Goal: Understand process/instructions

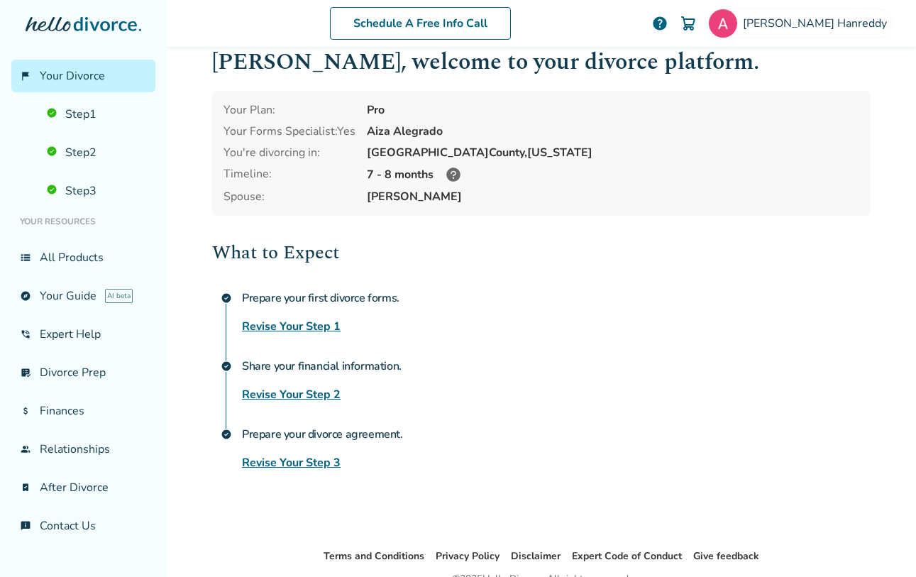
scroll to position [95, 0]
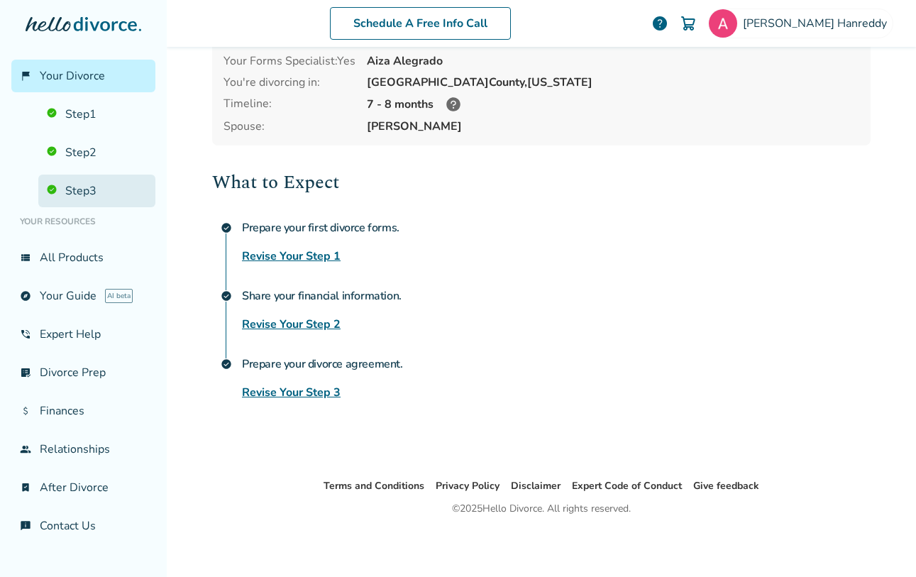
click at [81, 189] on link "Step 3" at bounding box center [96, 190] width 117 height 33
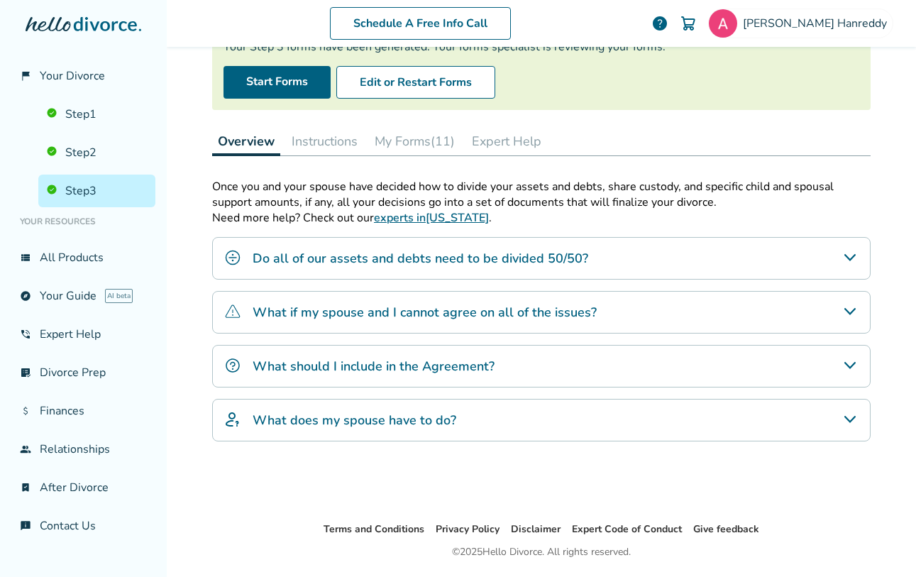
scroll to position [183, 0]
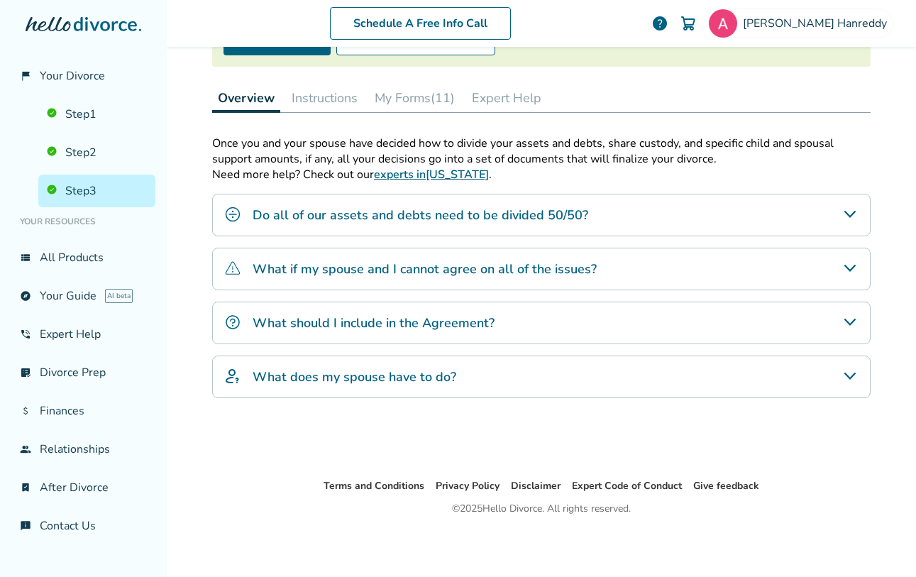
click at [336, 385] on h4 "What does my spouse have to do?" at bounding box center [354, 376] width 204 height 18
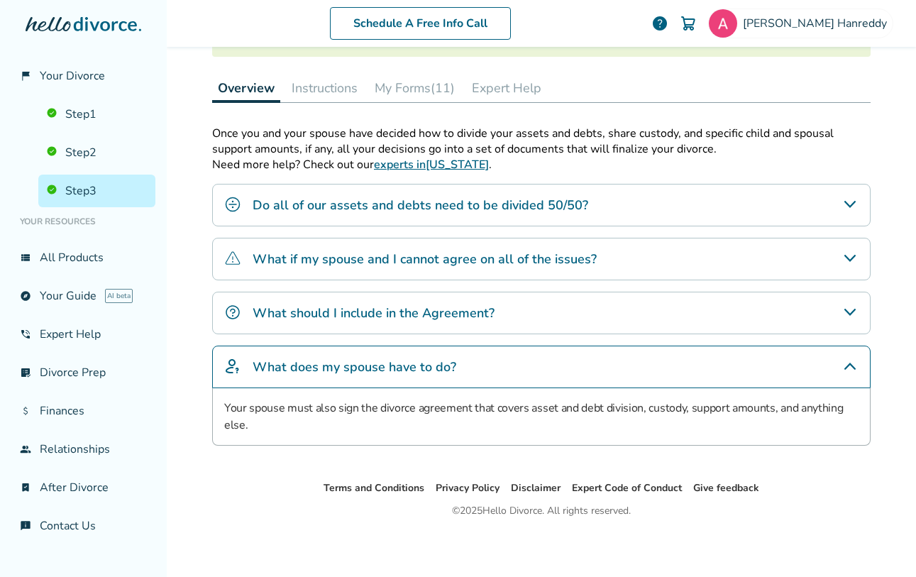
scroll to position [195, 0]
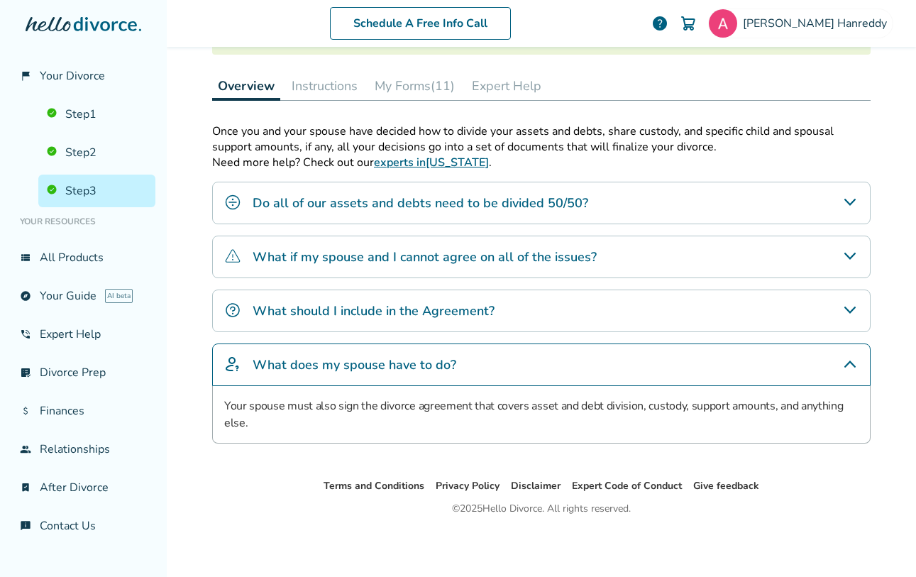
click at [317, 83] on button "Instructions" at bounding box center [324, 86] width 77 height 28
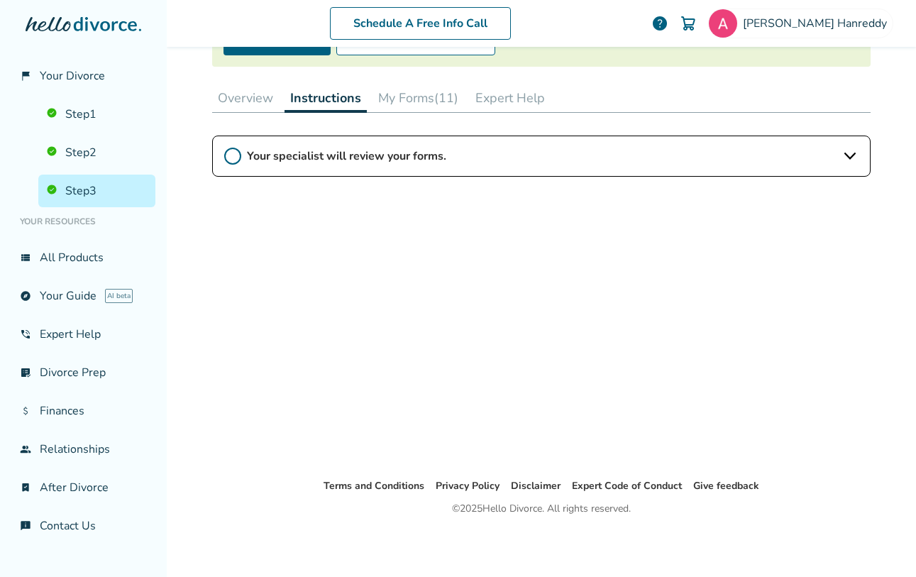
scroll to position [183, 0]
click at [408, 152] on span "Your specialist will review your forms." at bounding box center [541, 156] width 589 height 16
click at [416, 99] on button "My Forms (11)" at bounding box center [417, 98] width 91 height 28
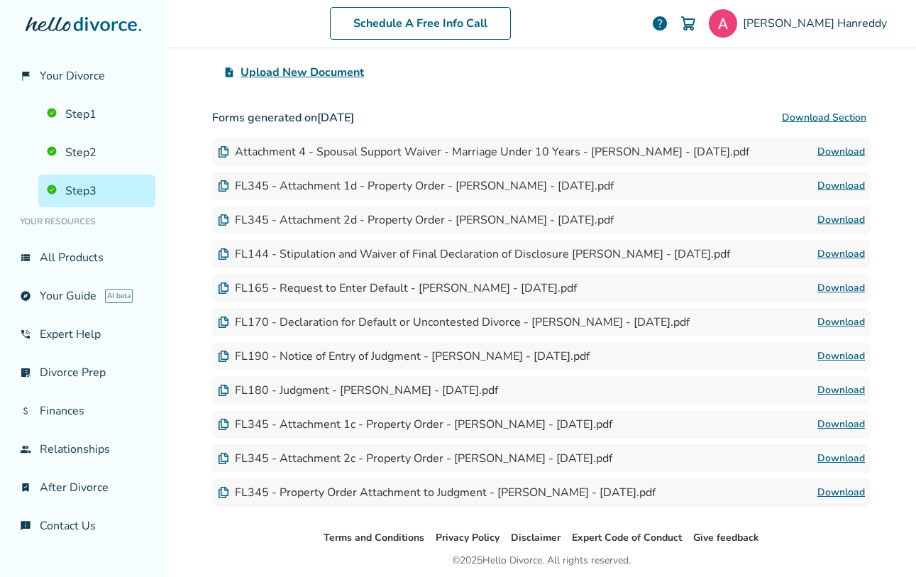
scroll to position [344, 0]
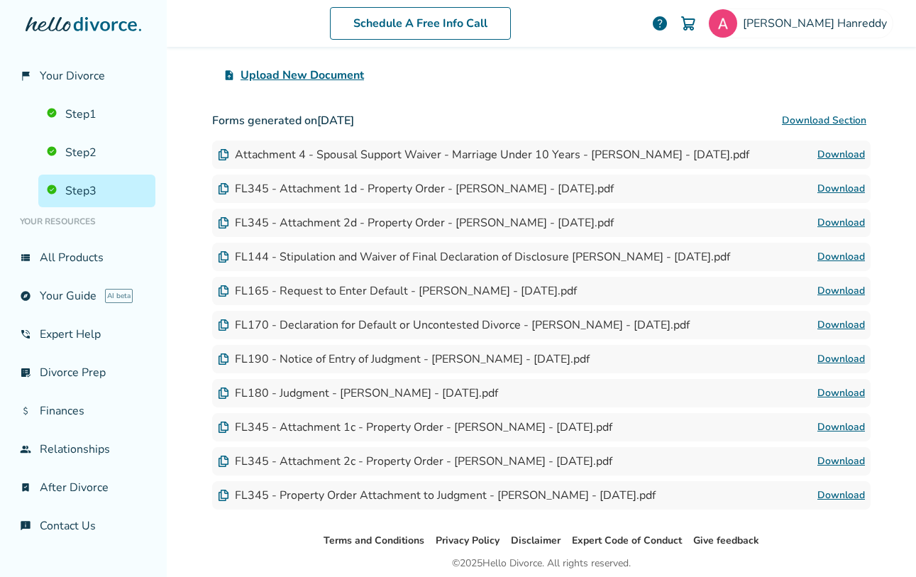
click at [840, 391] on link "Download" at bounding box center [841, 392] width 48 height 17
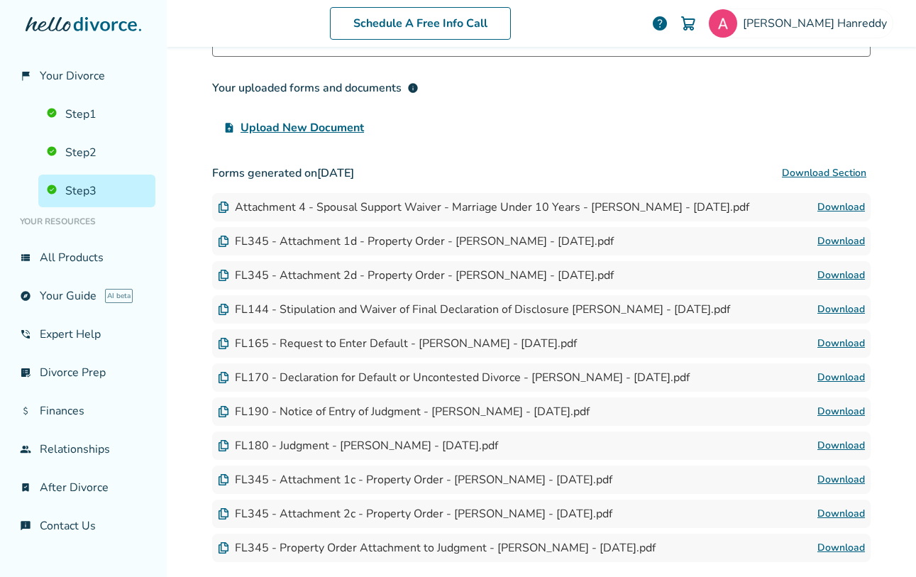
scroll to position [267, 0]
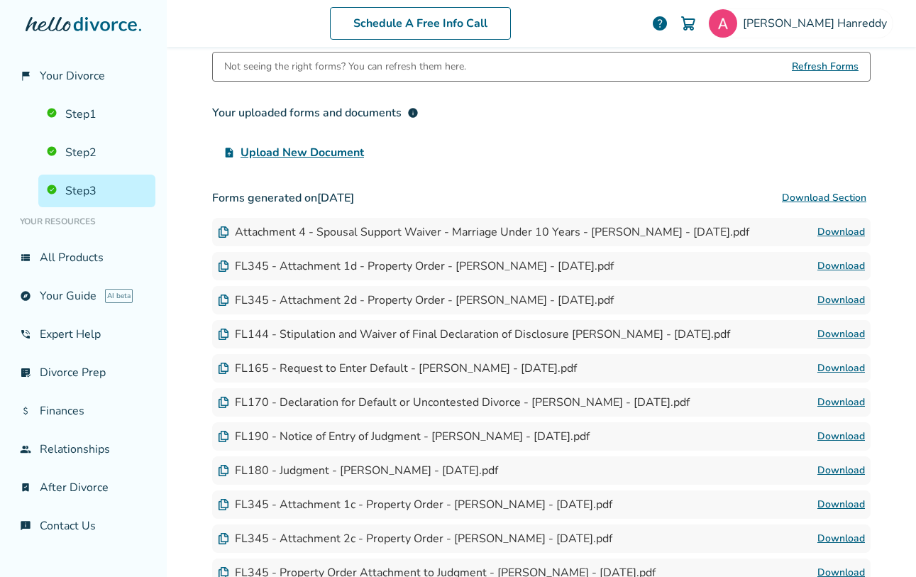
click at [834, 365] on link "Download" at bounding box center [841, 368] width 48 height 17
